Goal: Task Accomplishment & Management: Use online tool/utility

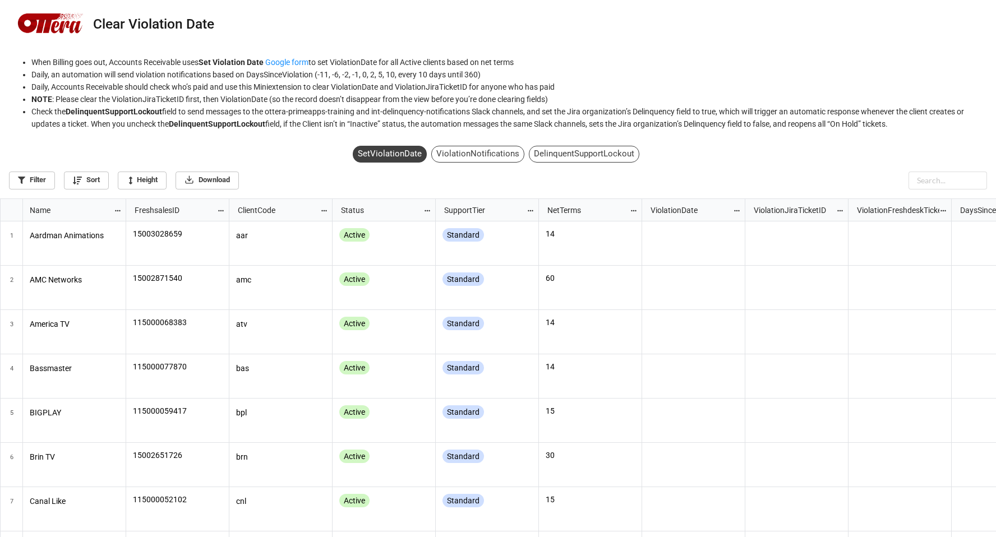
scroll to position [332, 989]
click at [573, 154] on div "DelinquentSupportLockout" at bounding box center [584, 154] width 110 height 17
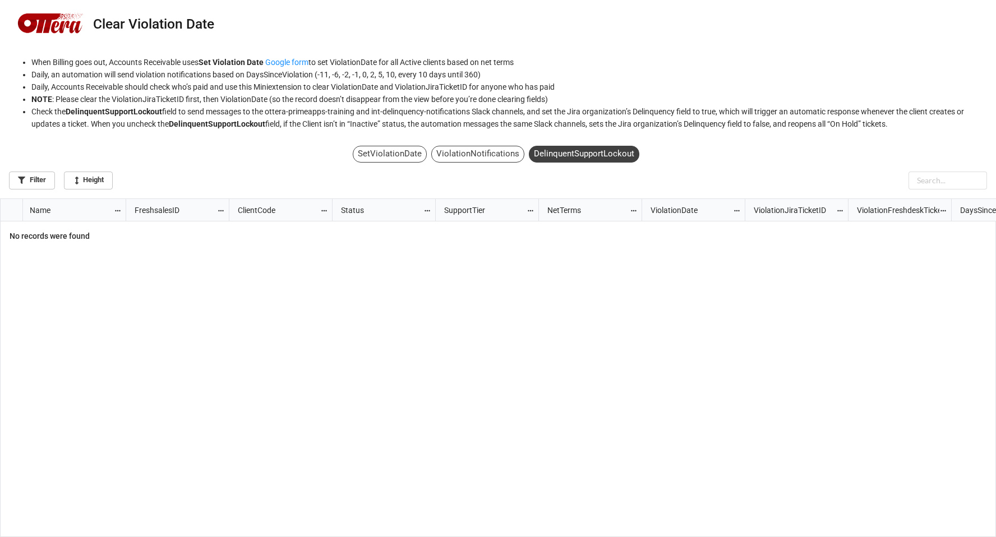
click at [404, 161] on div "SetViolationDate" at bounding box center [390, 154] width 74 height 17
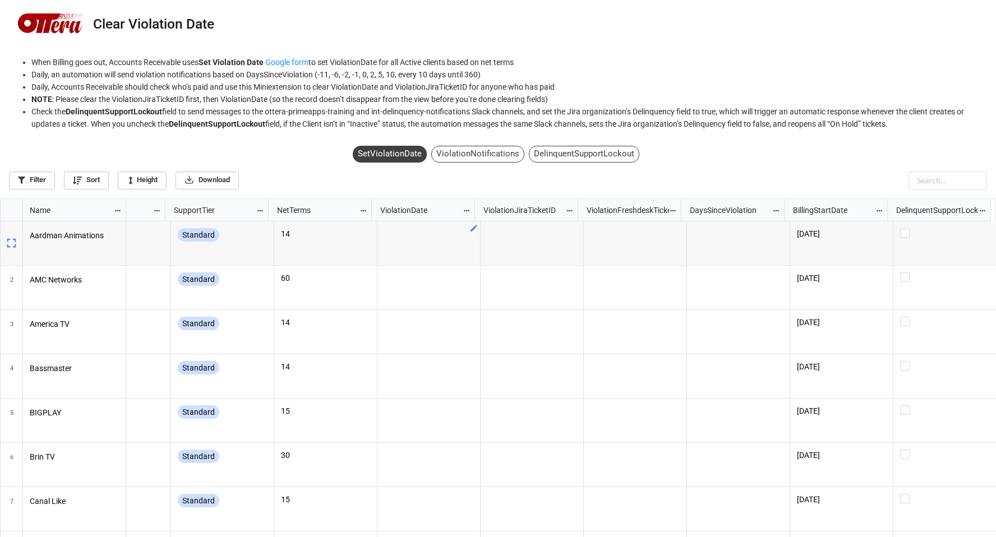
scroll to position [0, 190]
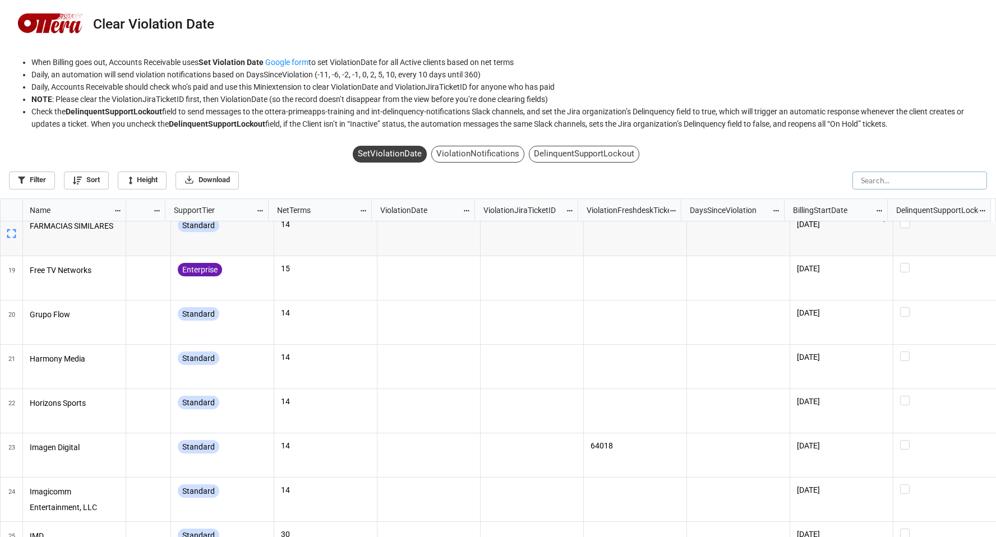
click at [937, 179] on input "text" at bounding box center [919, 181] width 135 height 18
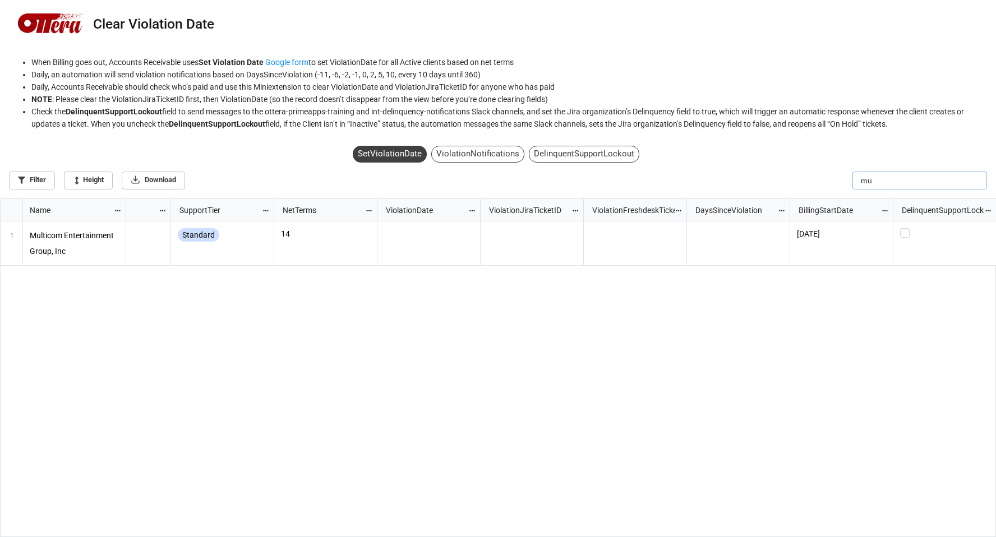
type input "m"
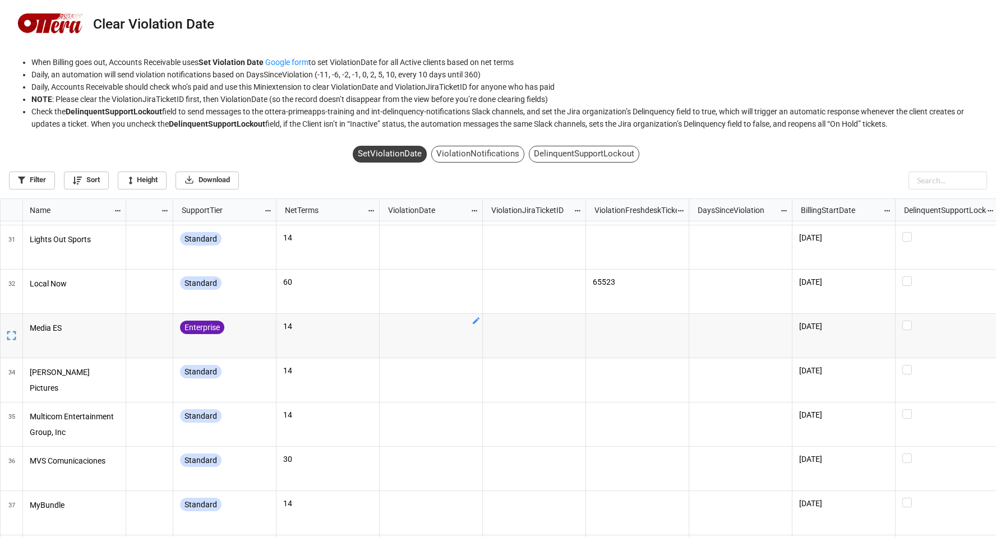
click at [578, 153] on div "DelinquentSupportLockout" at bounding box center [584, 154] width 110 height 17
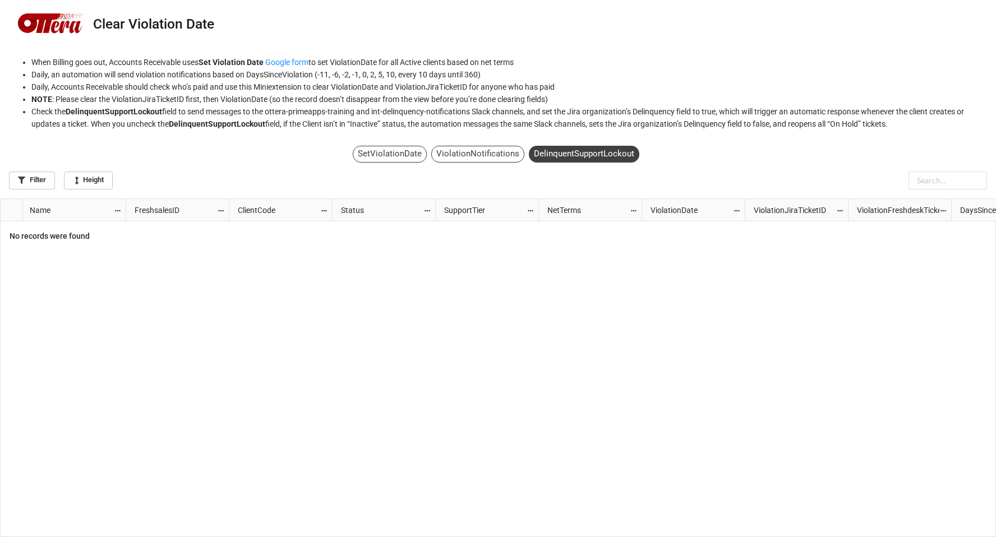
click at [477, 157] on div "ViolationNotifications" at bounding box center [477, 154] width 93 height 17
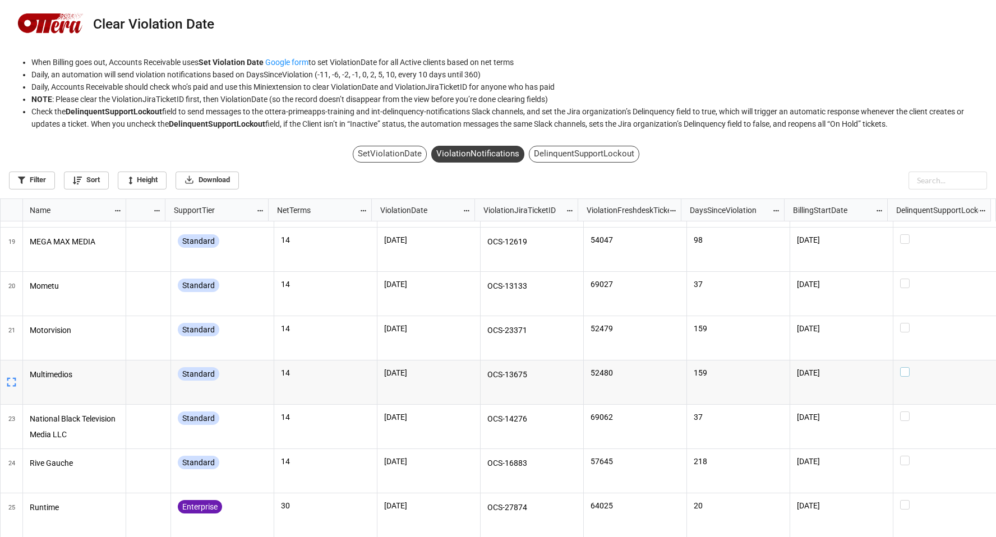
click at [900, 367] on label "grid" at bounding box center [944, 367] width 89 height 0
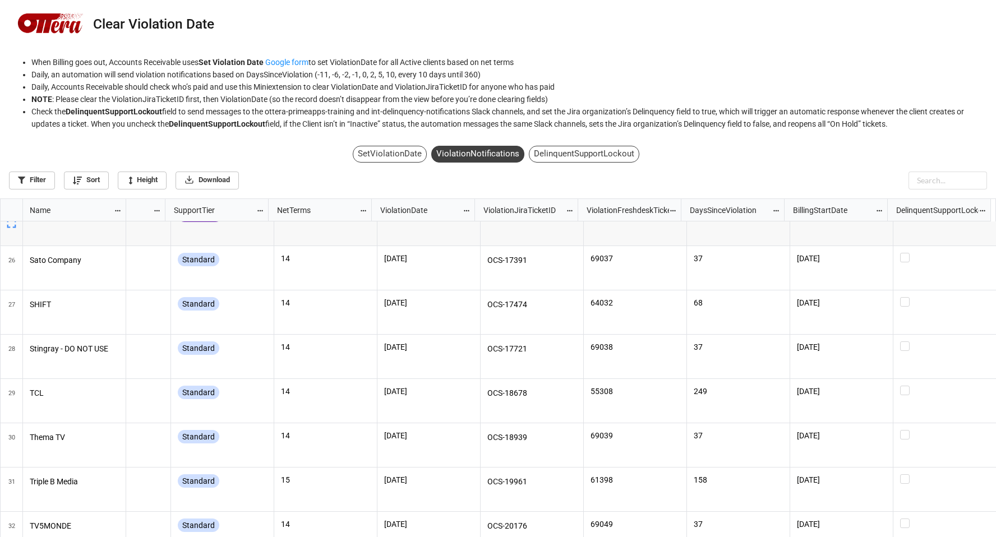
click at [601, 155] on div "DelinquentSupportLockout" at bounding box center [584, 154] width 110 height 17
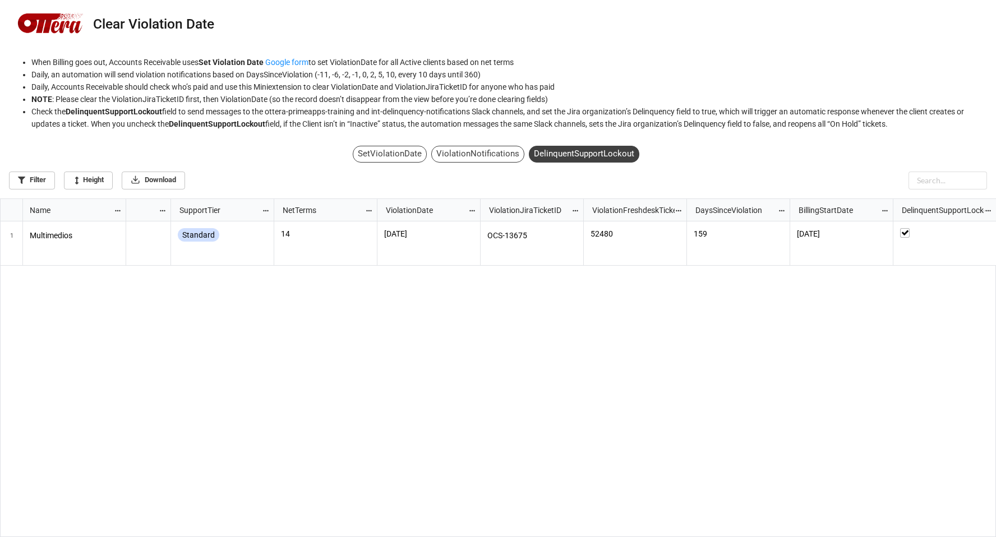
click at [386, 154] on div "SetViolationDate" at bounding box center [390, 154] width 74 height 17
checkbox input "false"
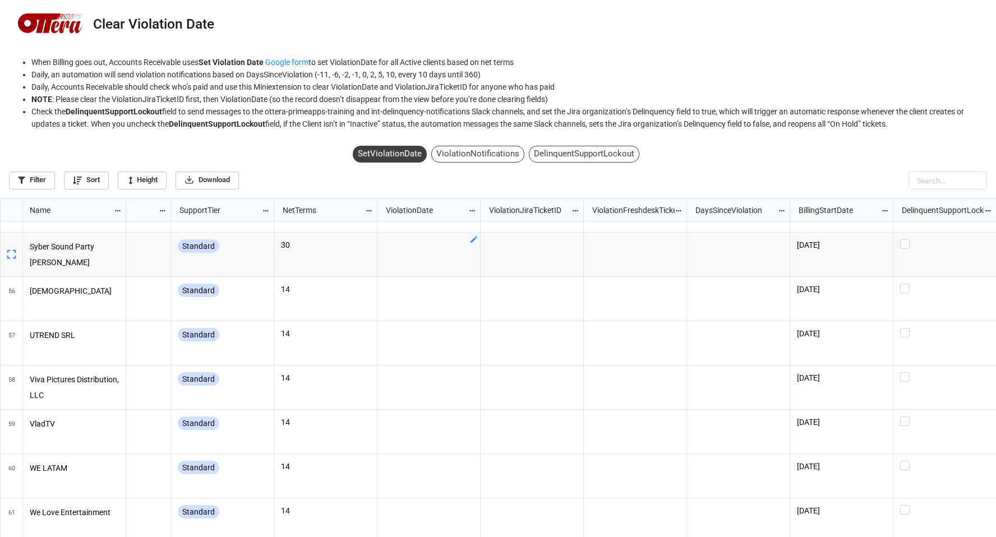
click at [470, 159] on div "ViolationNotifications" at bounding box center [477, 154] width 93 height 17
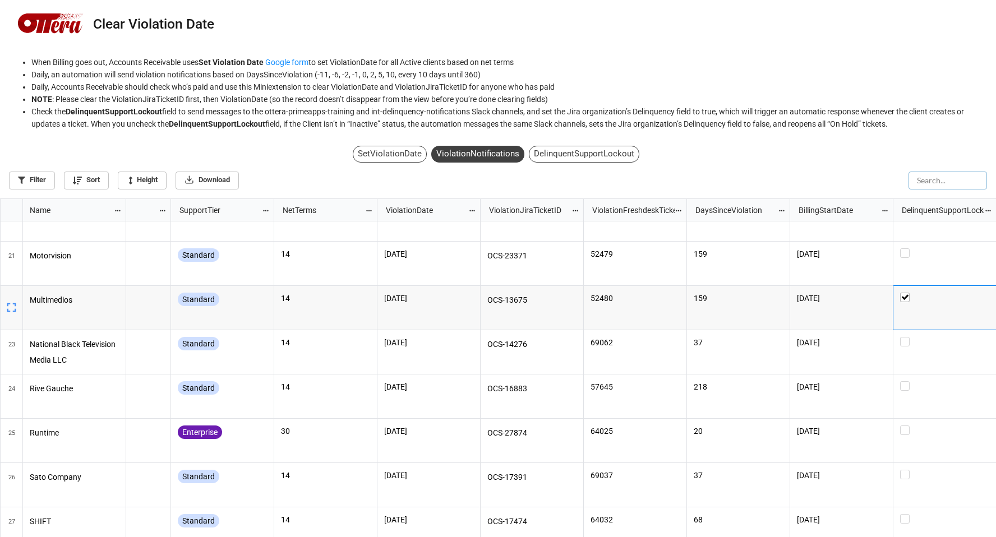
click at [934, 181] on input "text" at bounding box center [947, 181] width 79 height 18
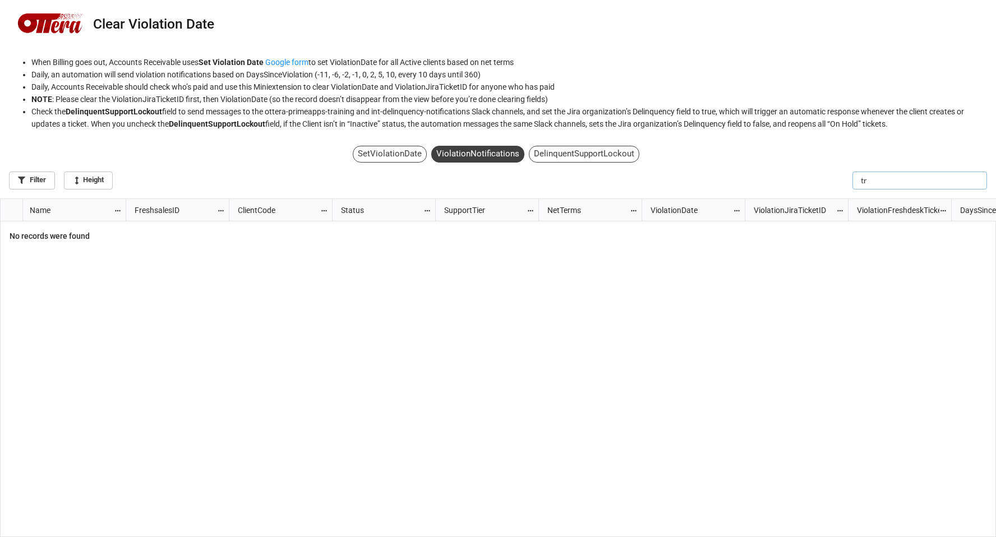
type input "t"
type input "l"
type input "haap"
click at [871, 183] on input "haap" at bounding box center [919, 181] width 135 height 18
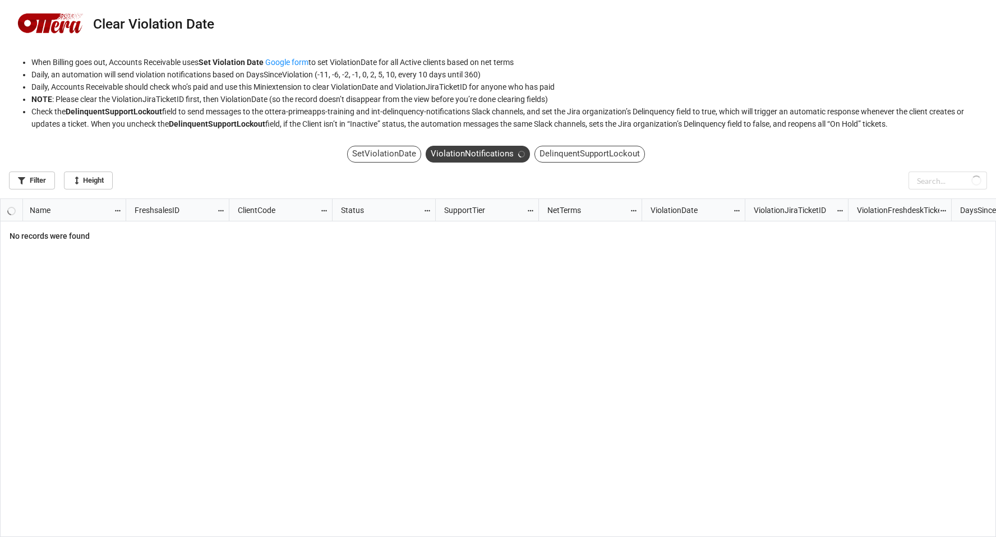
click at [583, 157] on div "DelinquentSupportLockout" at bounding box center [589, 154] width 110 height 17
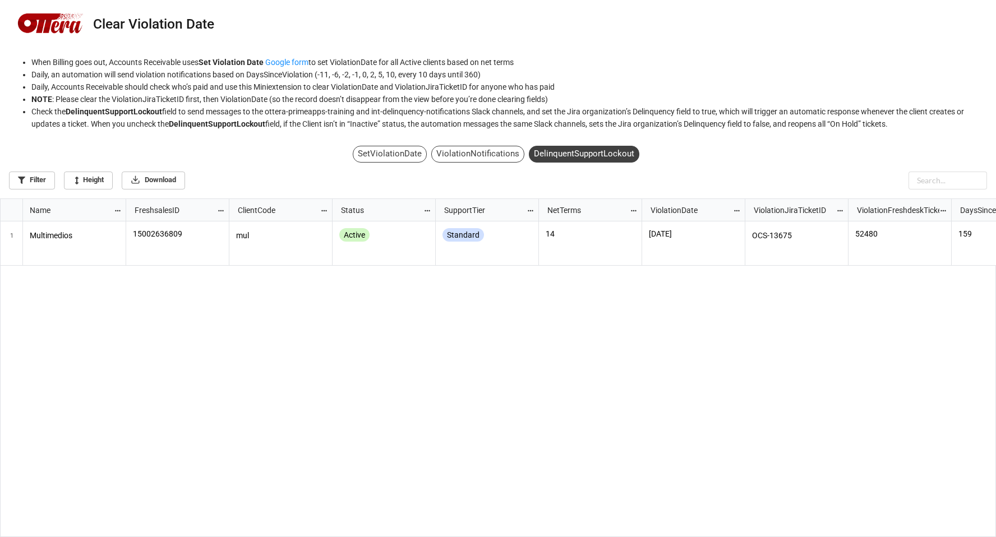
click at [468, 151] on div "ViolationNotifications" at bounding box center [477, 154] width 93 height 17
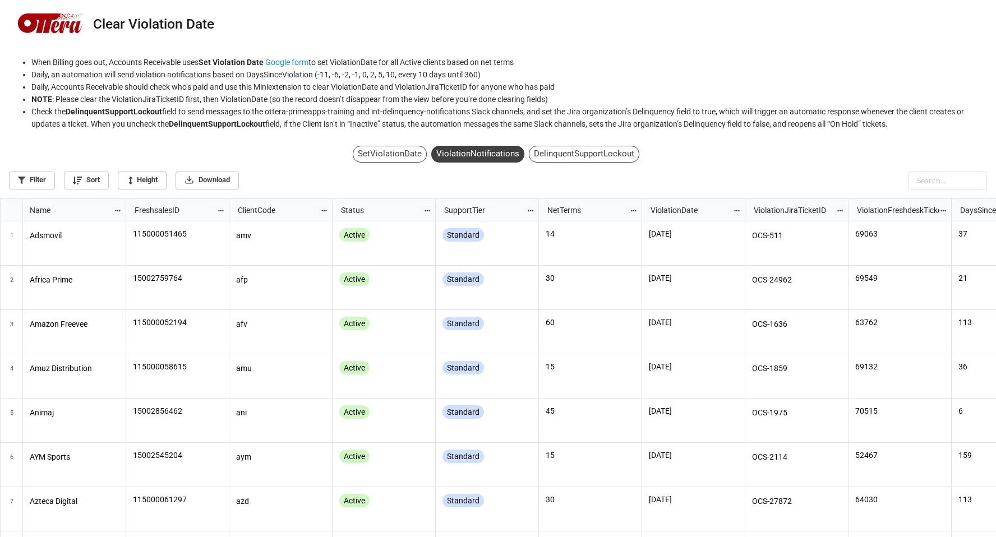
click at [391, 155] on div "SetViolationDate" at bounding box center [390, 154] width 74 height 17
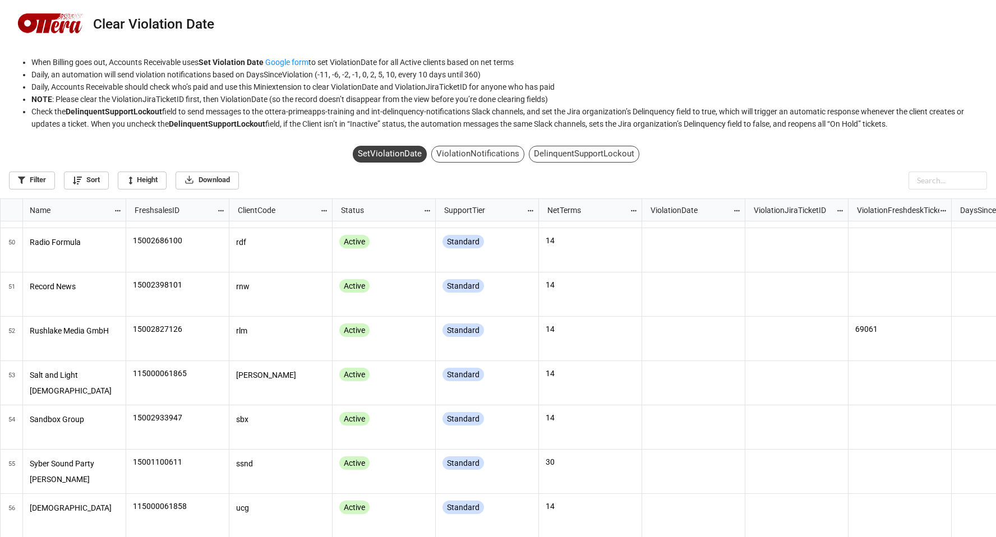
scroll to position [2143, 0]
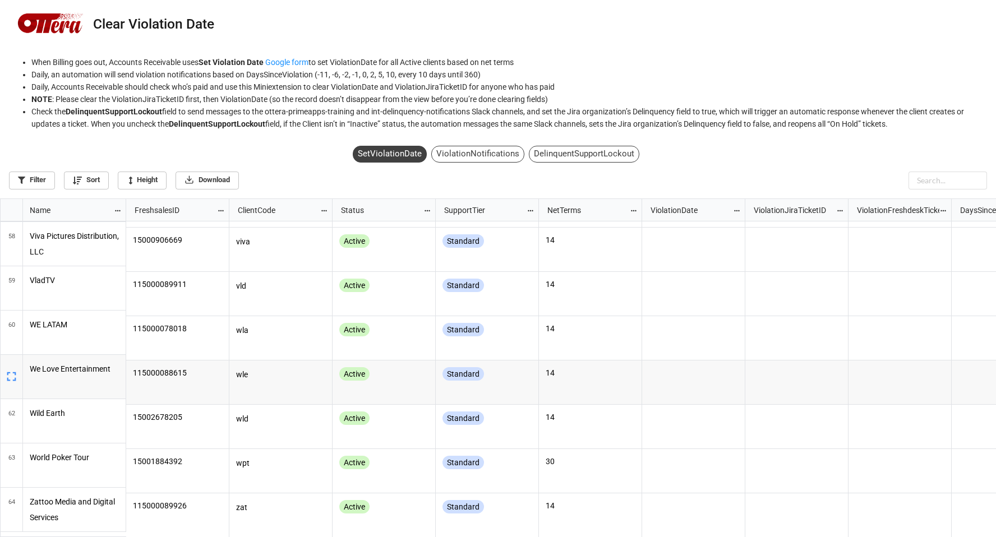
click at [473, 151] on div "ViolationNotifications" at bounding box center [477, 154] width 93 height 17
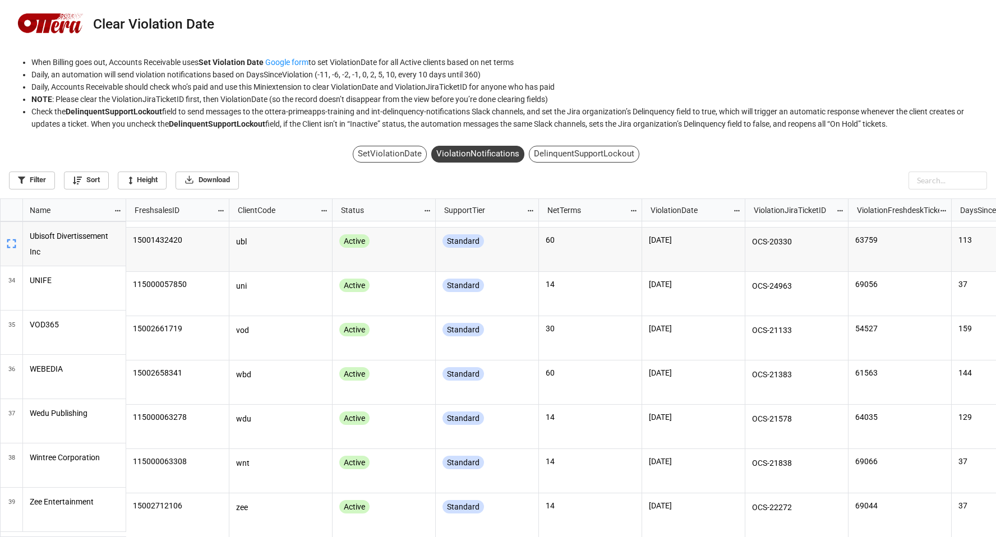
click at [617, 154] on div "DelinquentSupportLockout" at bounding box center [584, 154] width 110 height 17
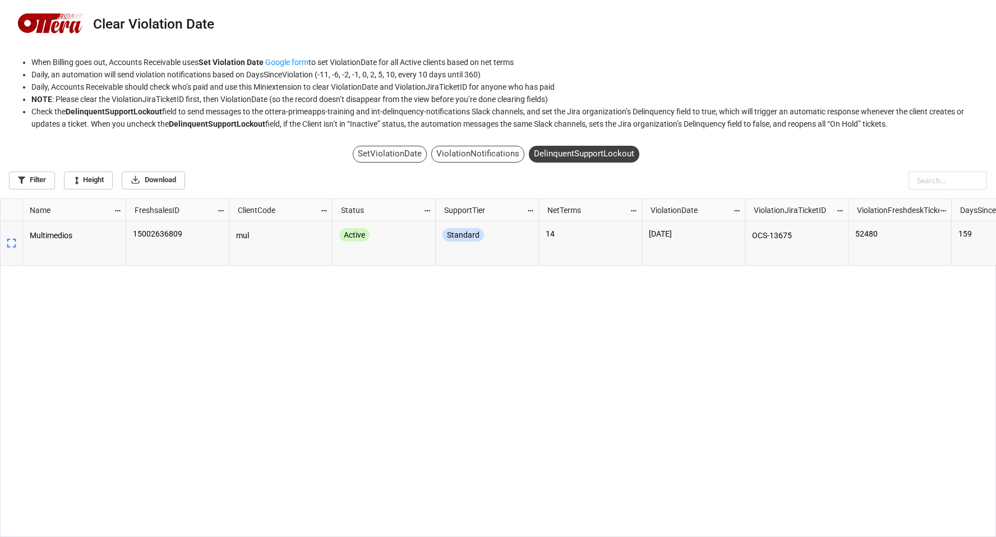
click at [476, 157] on div "ViolationNotifications" at bounding box center [477, 154] width 93 height 17
